Goal: Information Seeking & Learning: Understand process/instructions

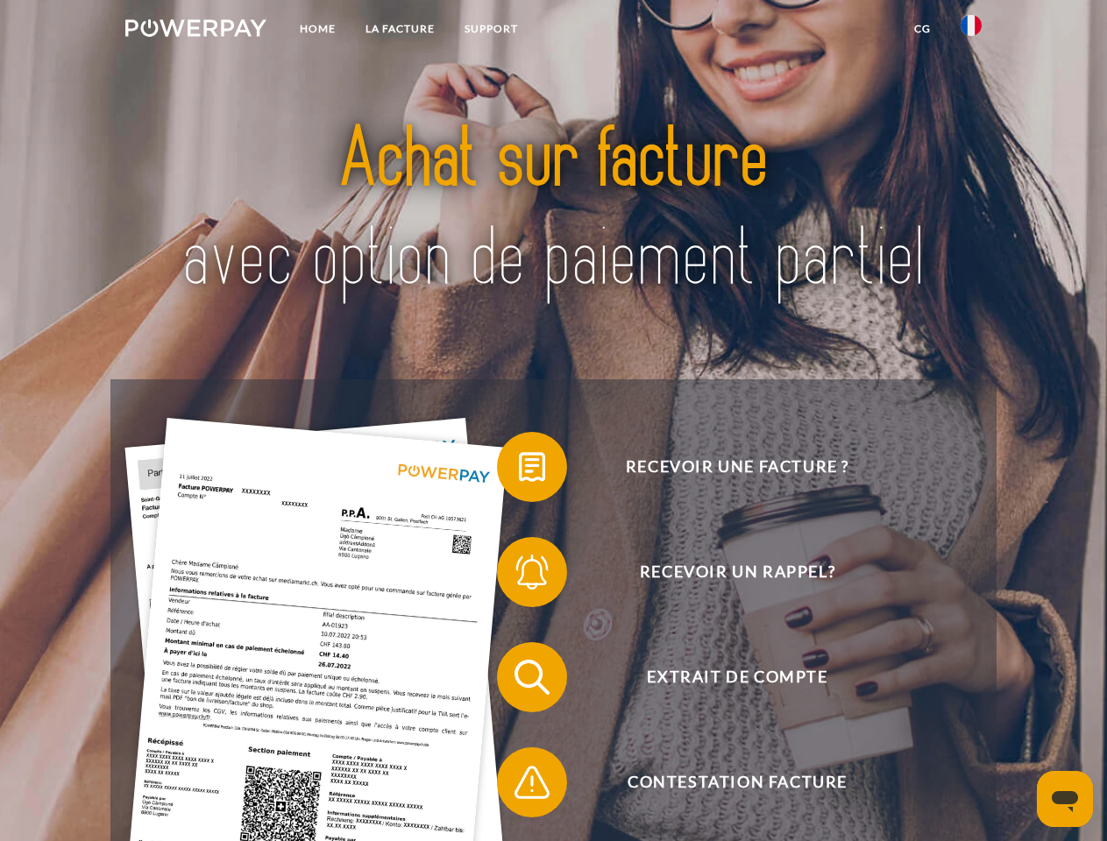
click at [195, 31] on img at bounding box center [195, 28] width 141 height 18
click at [971, 31] on img at bounding box center [970, 25] width 21 height 21
click at [922, 29] on link "CG" at bounding box center [922, 29] width 46 height 32
click at [519, 470] on span at bounding box center [506, 467] width 88 height 88
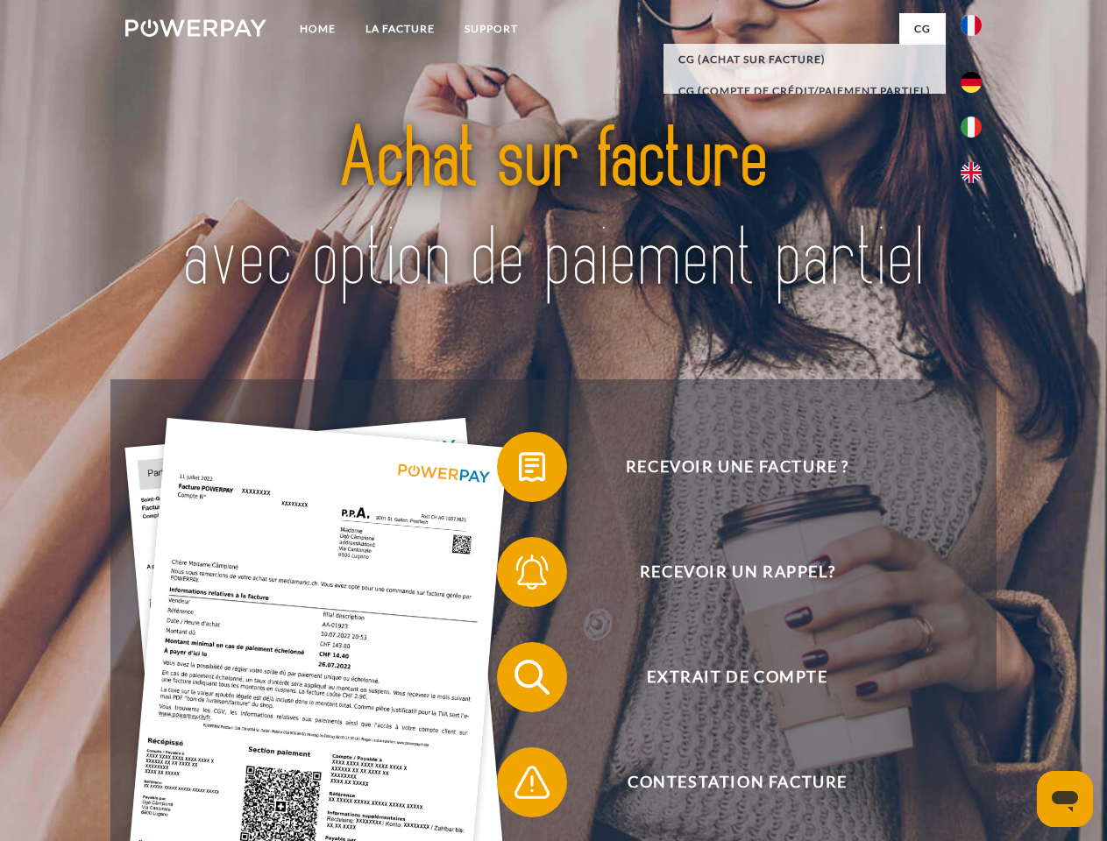
click at [519, 576] on span at bounding box center [506, 572] width 88 height 88
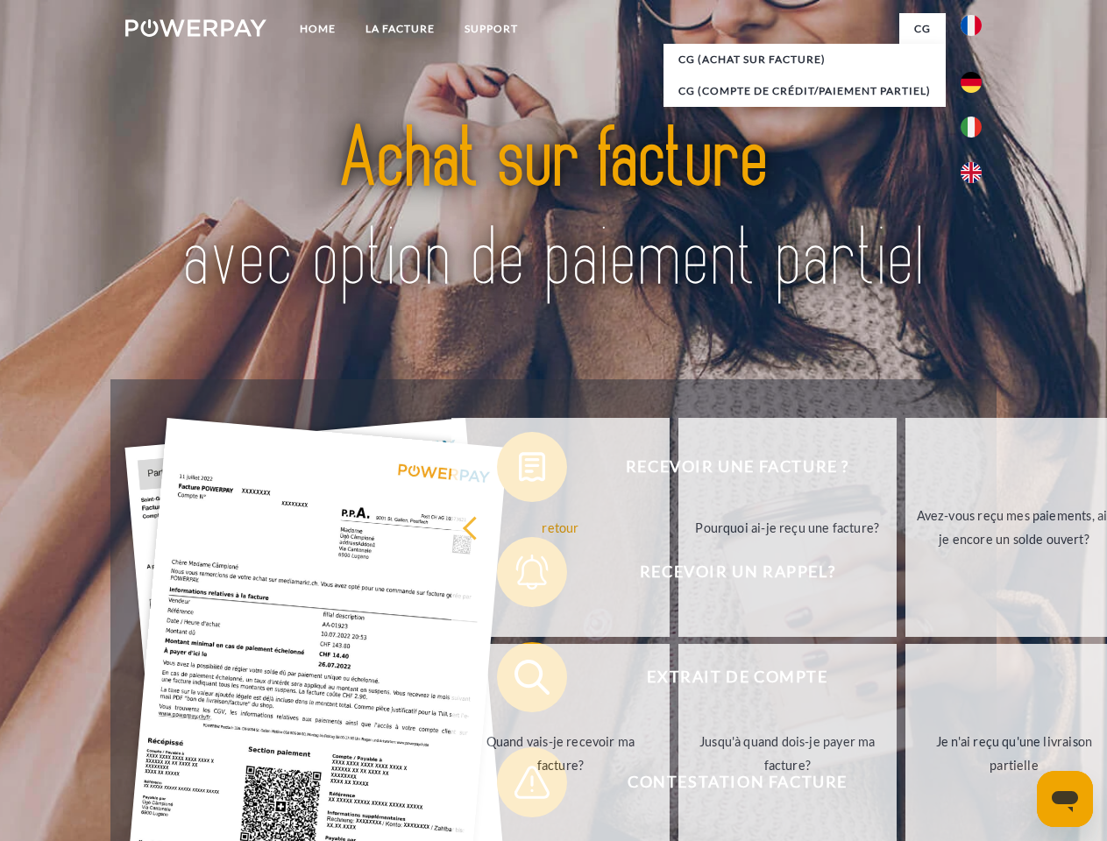
click at [678, 681] on link "Jusqu'à quand dois-je payer ma facture?" at bounding box center [787, 753] width 218 height 219
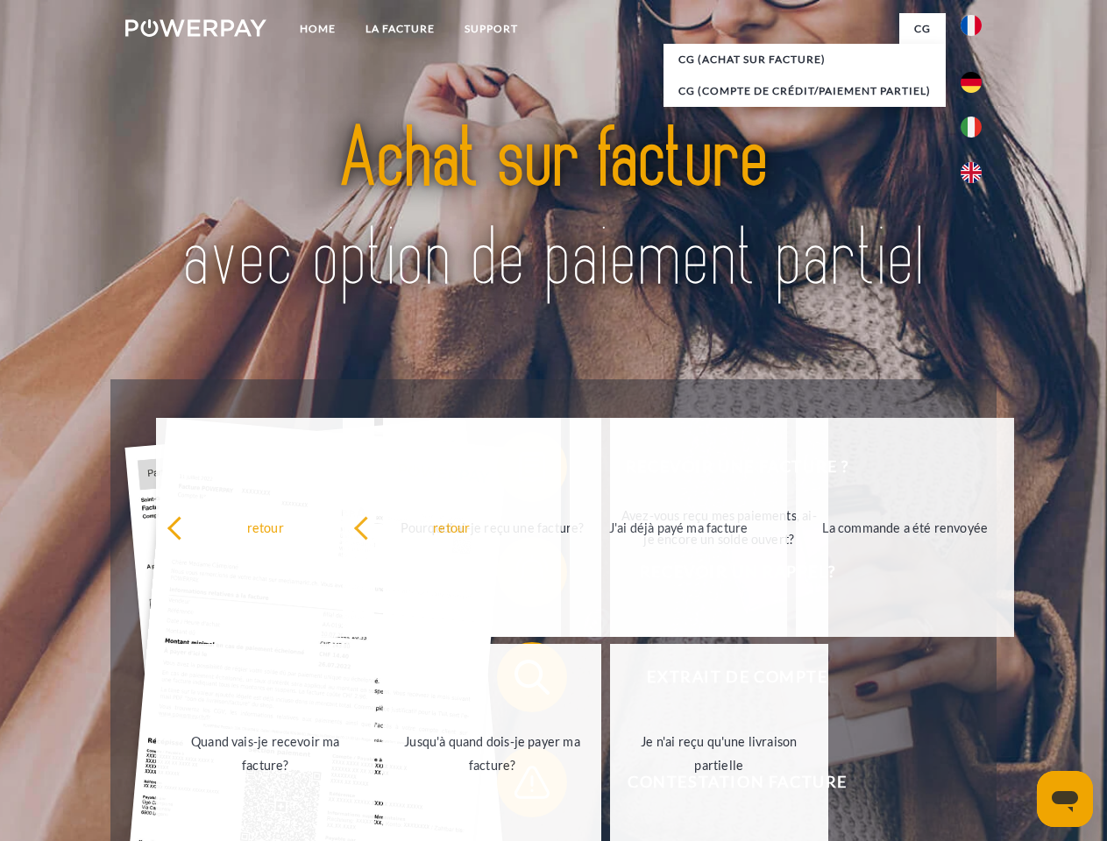
click at [519, 786] on span at bounding box center [506, 783] width 88 height 88
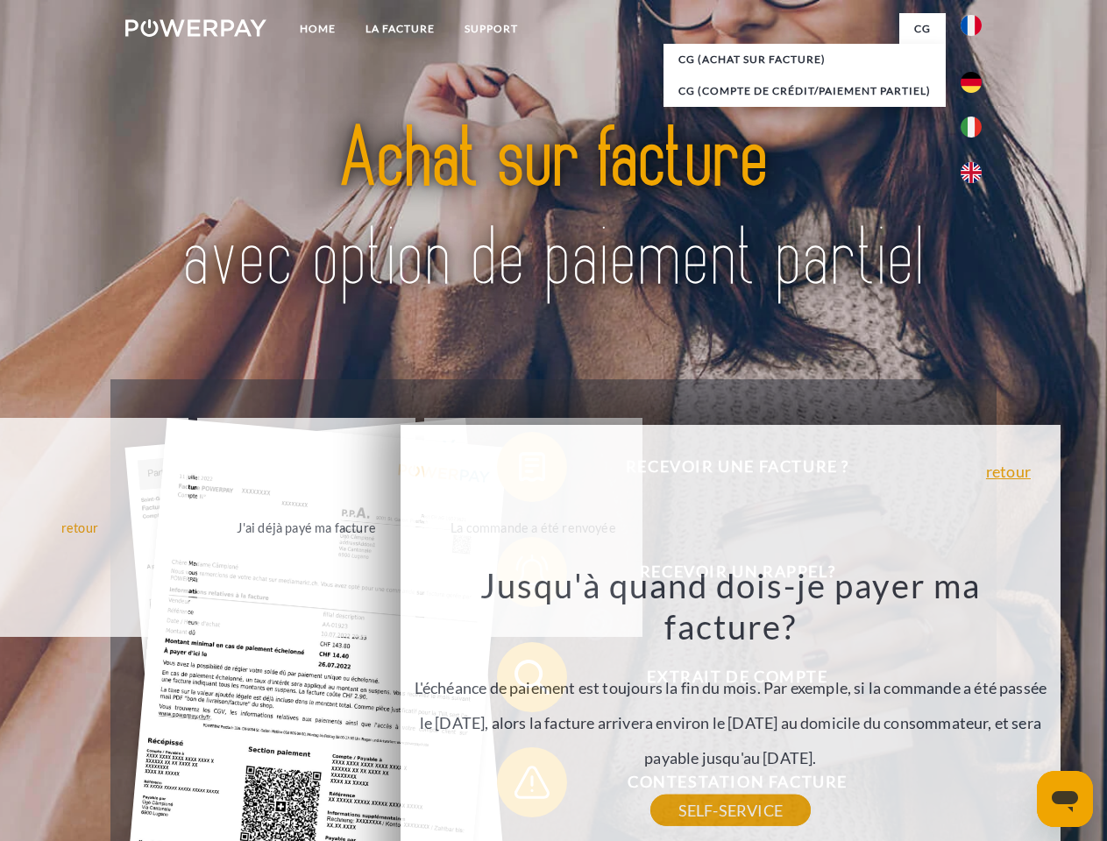
click at [1064, 799] on icon "Ouvrir la fenêtre de messagerie" at bounding box center [1064, 801] width 26 height 21
